Goal: Information Seeking & Learning: Learn about a topic

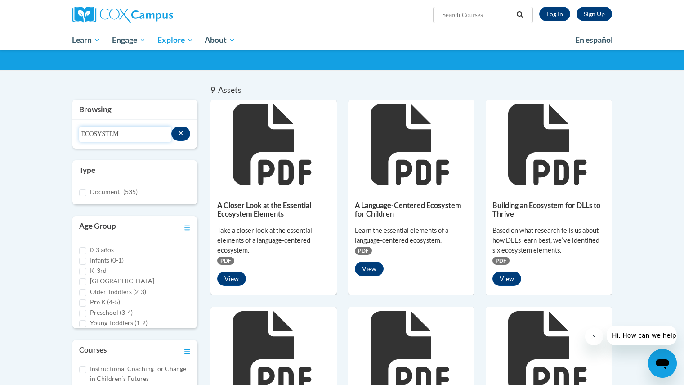
click at [136, 136] on input "ECOSYSTEM" at bounding box center [125, 133] width 92 height 15
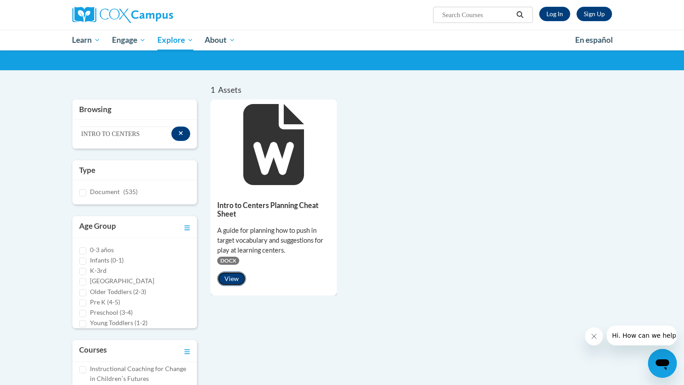
click at [241, 276] on button "View" at bounding box center [231, 278] width 29 height 14
click at [239, 275] on button "View" at bounding box center [231, 278] width 29 height 14
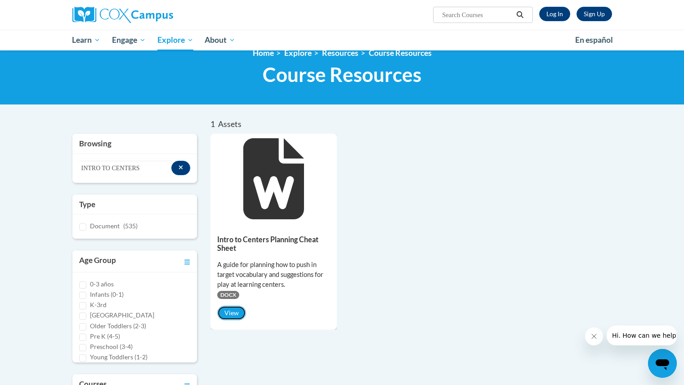
scroll to position [8, 0]
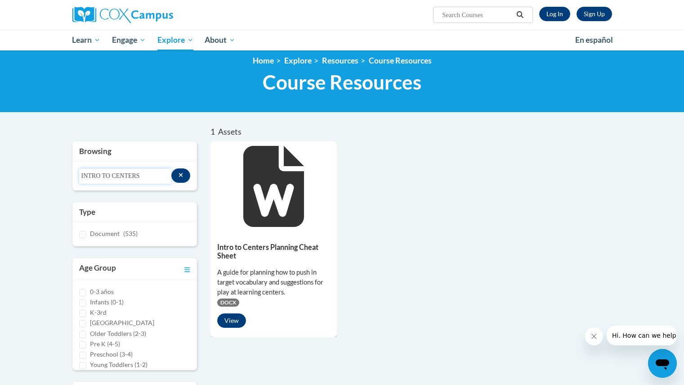
click at [112, 174] on input "INTRO TO CENTERS" at bounding box center [125, 175] width 92 height 15
drag, startPoint x: 112, startPoint y: 174, endPoint x: 58, endPoint y: 181, distance: 54.4
click at [58, 181] on body "Sign Up Log In Search Search... Toggle navigation My Learning My Learning My Co…" at bounding box center [342, 355] width 684 height 726
type input "CENTERS"
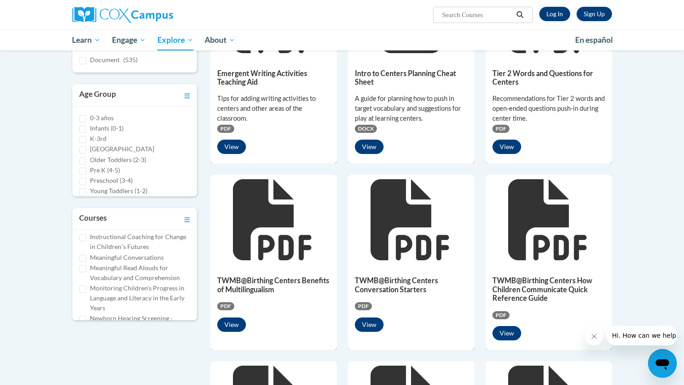
scroll to position [189, 0]
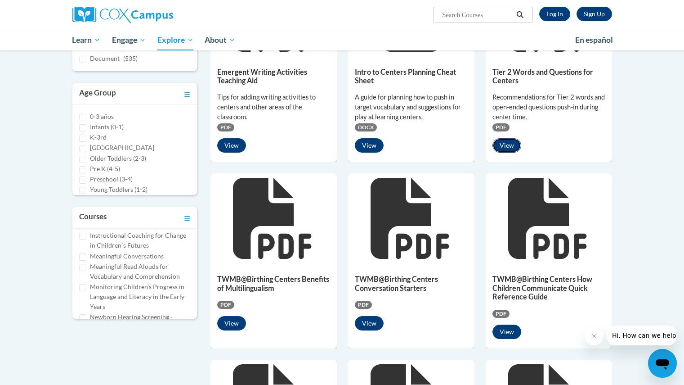
click at [506, 149] on button "View" at bounding box center [507, 145] width 29 height 14
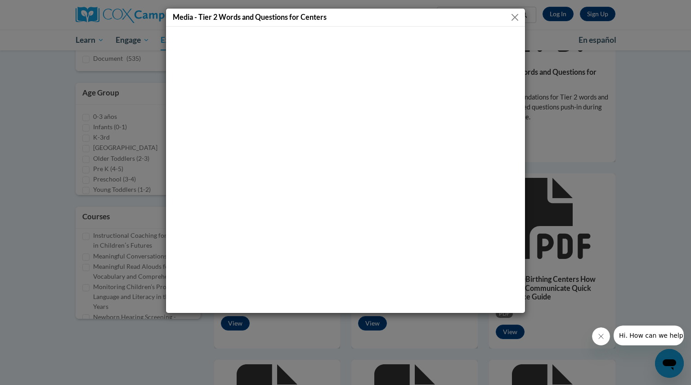
click at [604, 332] on button "Close message from company" at bounding box center [600, 336] width 18 height 18
click at [512, 11] on div "Media - Tier 2 Words and Questions for Centers" at bounding box center [345, 18] width 359 height 18
click at [514, 14] on button "Close" at bounding box center [514, 17] width 11 height 11
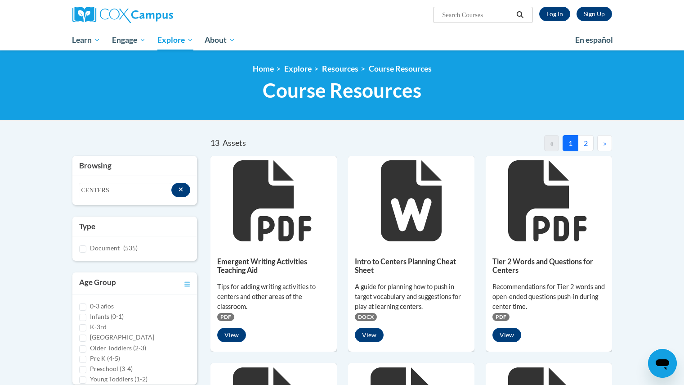
scroll to position [139, 0]
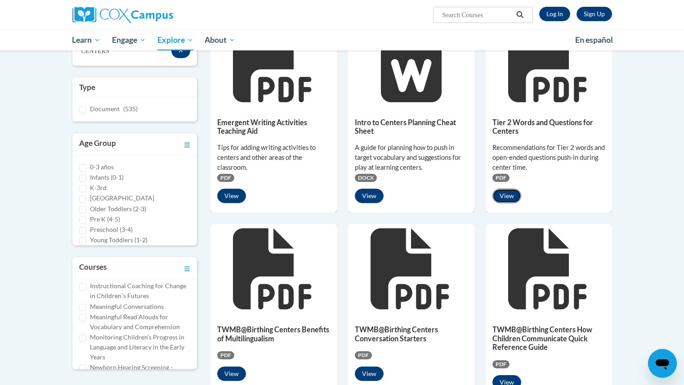
click at [501, 195] on button "View" at bounding box center [507, 195] width 29 height 14
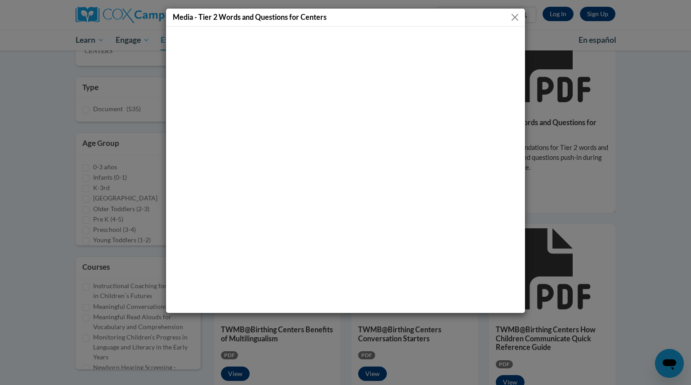
click at [514, 15] on button "Close" at bounding box center [514, 17] width 11 height 11
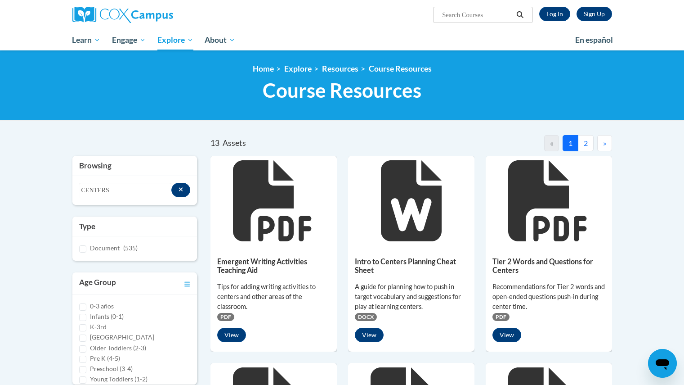
scroll to position [1, 0]
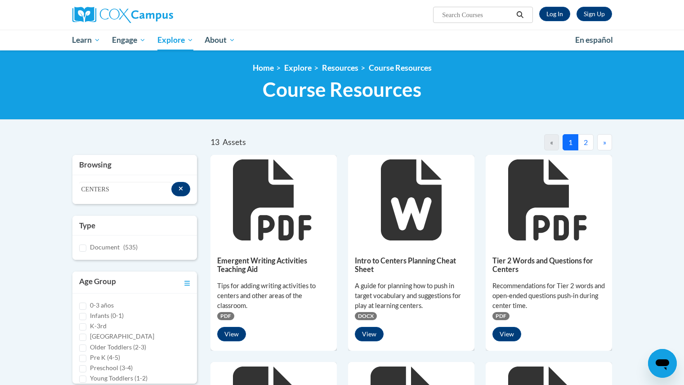
click at [581, 139] on button "2" at bounding box center [586, 142] width 16 height 16
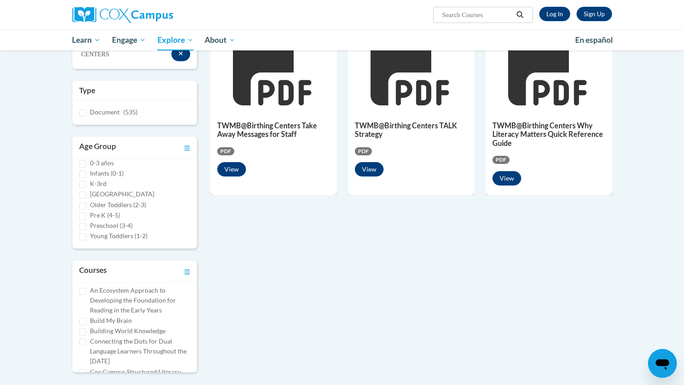
scroll to position [4, 0]
click at [120, 302] on label "An Ecosystem Approach to Developing the Foundation for Reading in the Early Yea…" at bounding box center [140, 300] width 101 height 30
click at [86, 294] on input "An Ecosystem Approach to Developing the Foundation for Reading in the Early Yea…" at bounding box center [82, 290] width 7 height 7
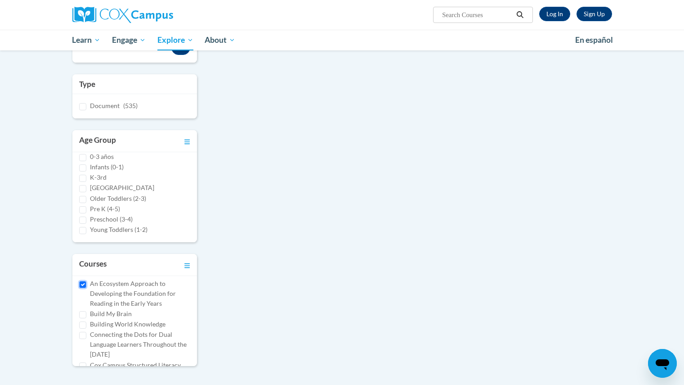
scroll to position [133, 0]
click at [84, 288] on input "An Ecosystem Approach to Developing the Foundation for Reading in the Early Yea…" at bounding box center [82, 287] width 7 height 7
checkbox input "false"
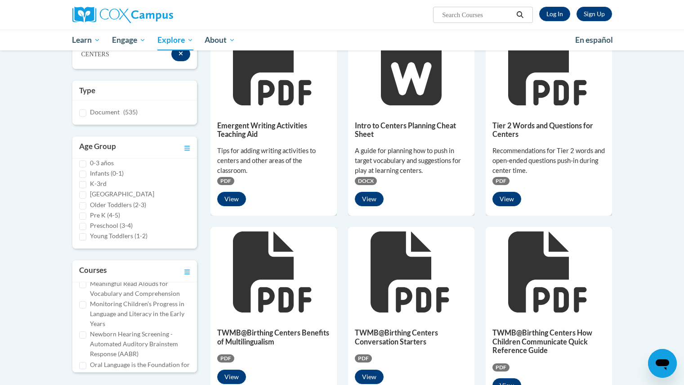
scroll to position [225, 0]
click at [129, 290] on label "Meaningful Read Alouds for Vocabulary and Comprehension" at bounding box center [140, 288] width 101 height 20
click at [86, 288] on input "Meaningful Read Alouds for Vocabulary and Comprehension" at bounding box center [82, 284] width 7 height 7
checkbox input "true"
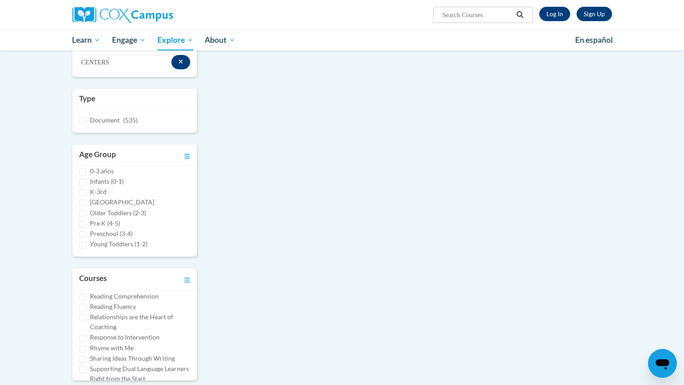
scroll to position [407, 0]
click at [121, 308] on label "Read with Me, Part 2" at bounding box center [119, 313] width 58 height 10
click at [86, 310] on input "Read with Me, Part 2" at bounding box center [82, 313] width 7 height 7
checkbox input "true"
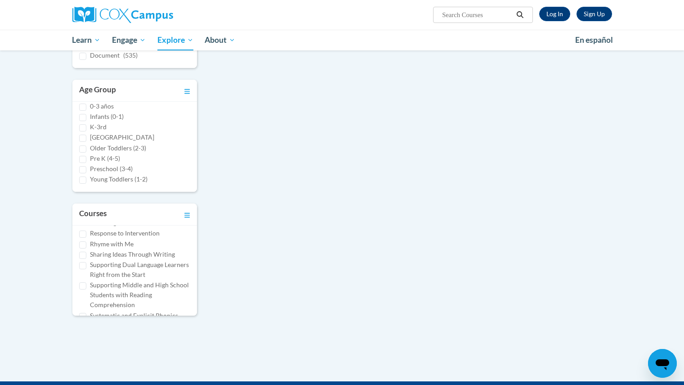
scroll to position [475, 0]
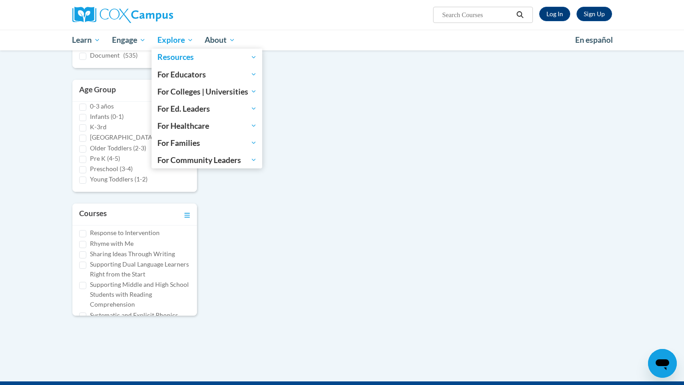
click at [176, 43] on span "Explore" at bounding box center [175, 40] width 36 height 11
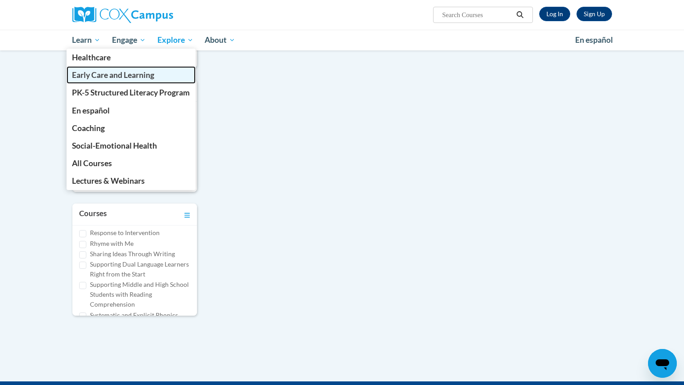
click at [86, 76] on span "Early Care and Learning" at bounding box center [113, 74] width 82 height 9
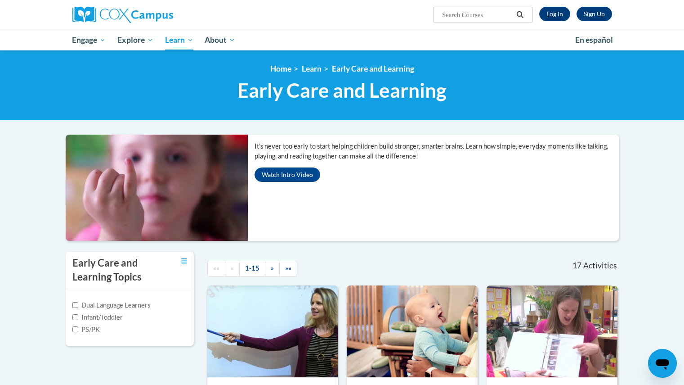
click at [76, 323] on div "Dual Language Learners Infant/Toddler PS/PK" at bounding box center [129, 317] width 115 height 34
click at [74, 331] on input "PS/PK" at bounding box center [75, 329] width 6 height 6
checkbox input "true"
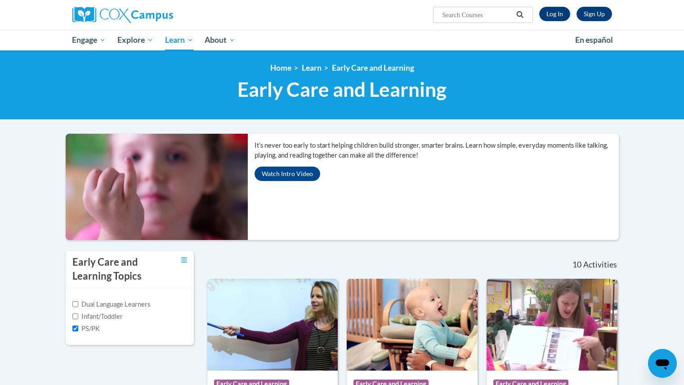
scroll to position [0, 0]
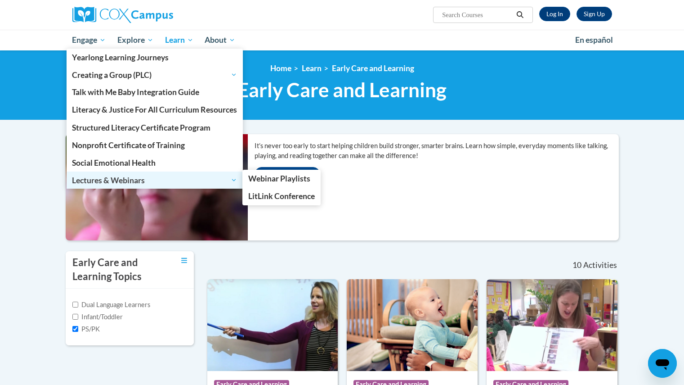
click at [167, 179] on span "Lectures & Webinars" at bounding box center [154, 180] width 165 height 11
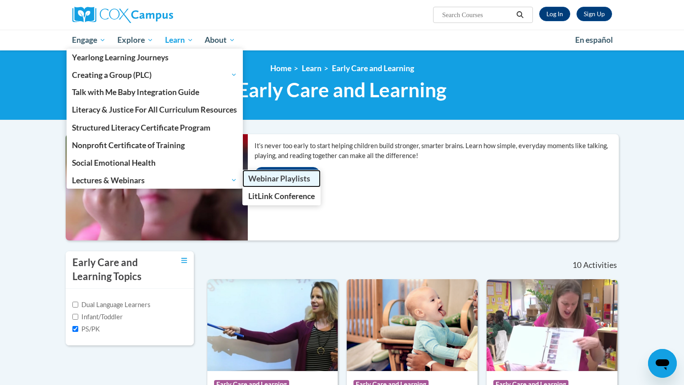
click at [256, 181] on span "Webinar Playlists" at bounding box center [279, 178] width 62 height 9
